Goal: Task Accomplishment & Management: Manage account settings

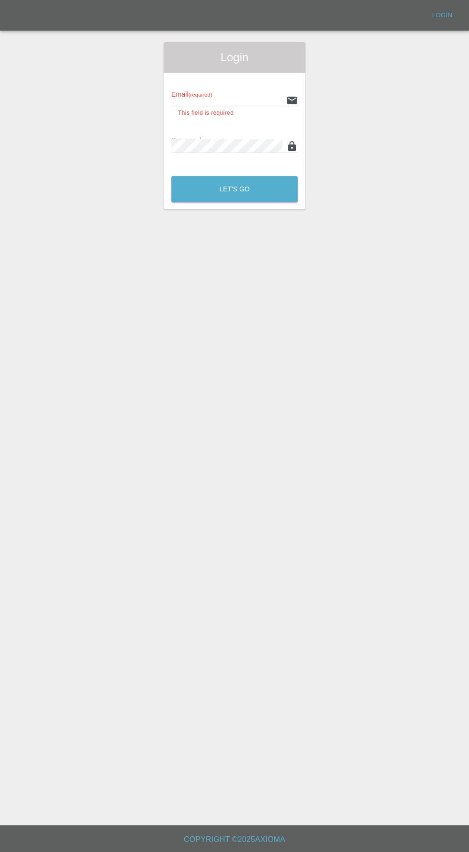
type input "[EMAIL_ADDRESS][DOMAIN_NAME]"
click at [171, 176] on button "Let's Go" at bounding box center [234, 189] width 126 height 26
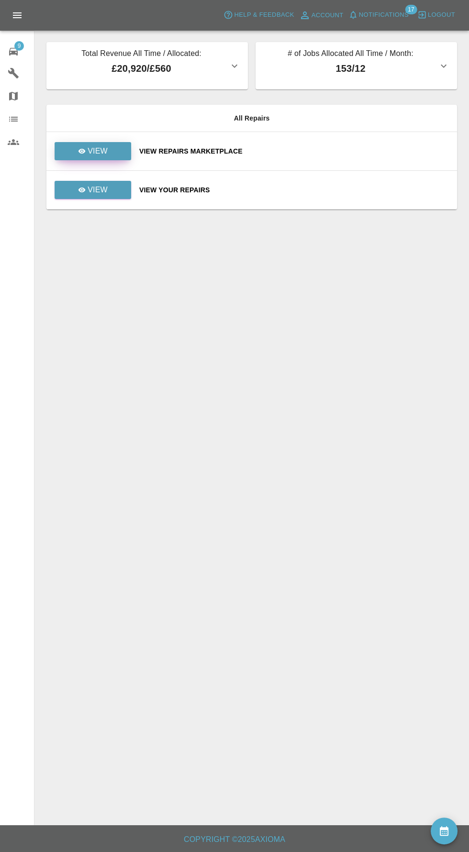
click at [91, 156] on p "View" at bounding box center [98, 151] width 20 height 11
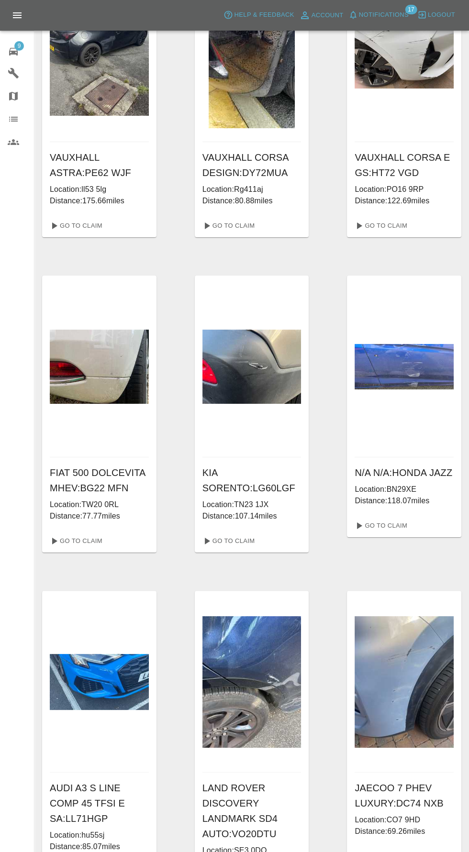
scroll to position [98, 0]
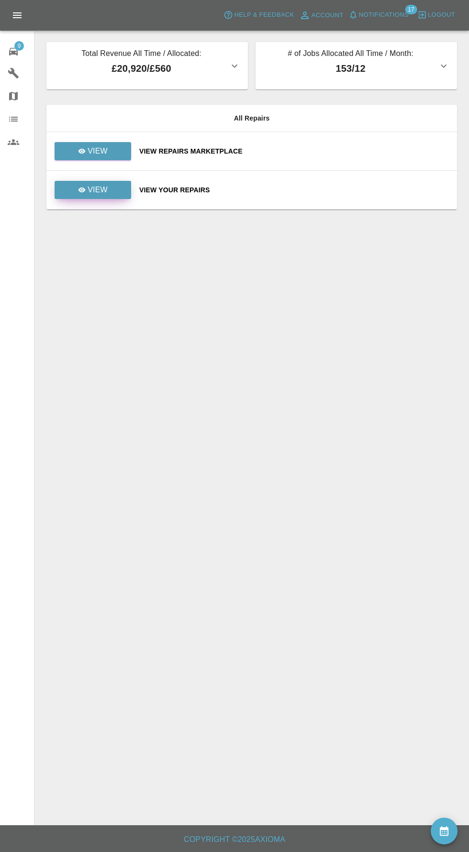
click at [82, 190] on icon at bounding box center [81, 190] width 7 height 5
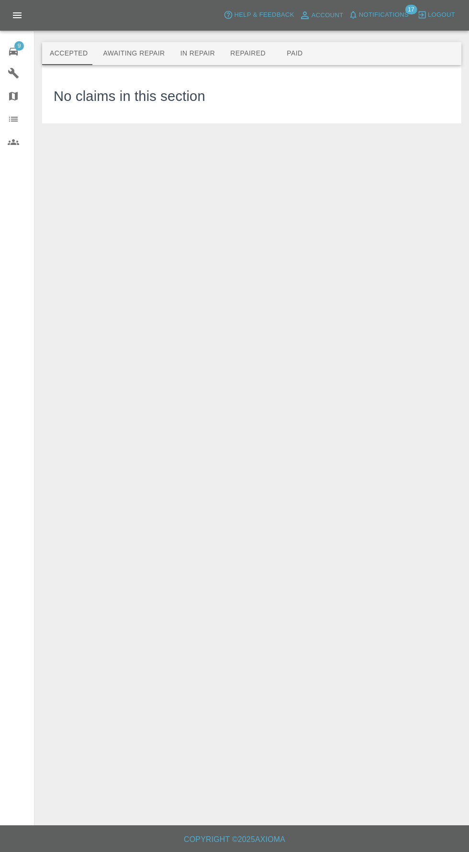
click at [128, 57] on button "Awaiting Repair" at bounding box center [133, 53] width 77 height 23
